Goal: Entertainment & Leisure: Consume media (video, audio)

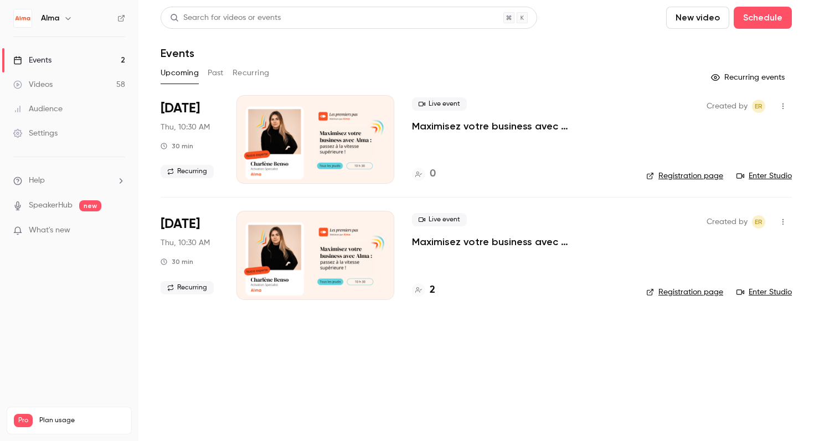
click at [219, 73] on button "Past" at bounding box center [216, 73] width 16 height 18
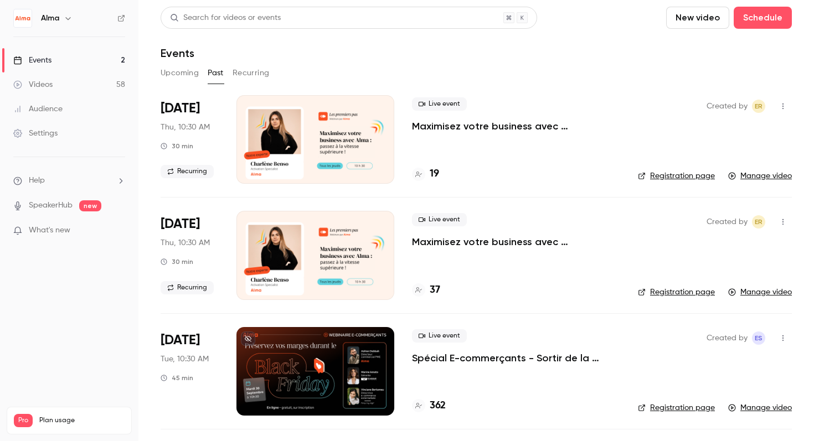
click at [764, 182] on div "Created by ER Registration page Manage video" at bounding box center [715, 139] width 154 height 89
click at [764, 178] on link "Manage video" at bounding box center [760, 175] width 64 height 11
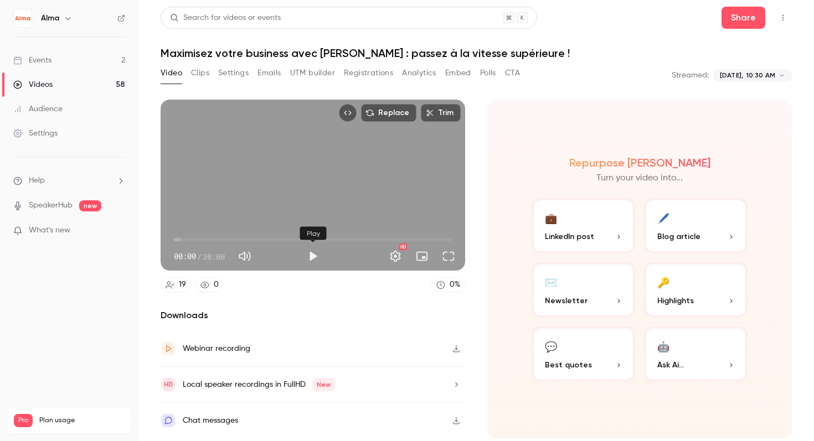
click at [310, 256] on button "Play" at bounding box center [313, 256] width 22 height 22
click at [310, 256] on button "Pause" at bounding box center [313, 256] width 22 height 22
type input "***"
